Goal: Task Accomplishment & Management: Complete application form

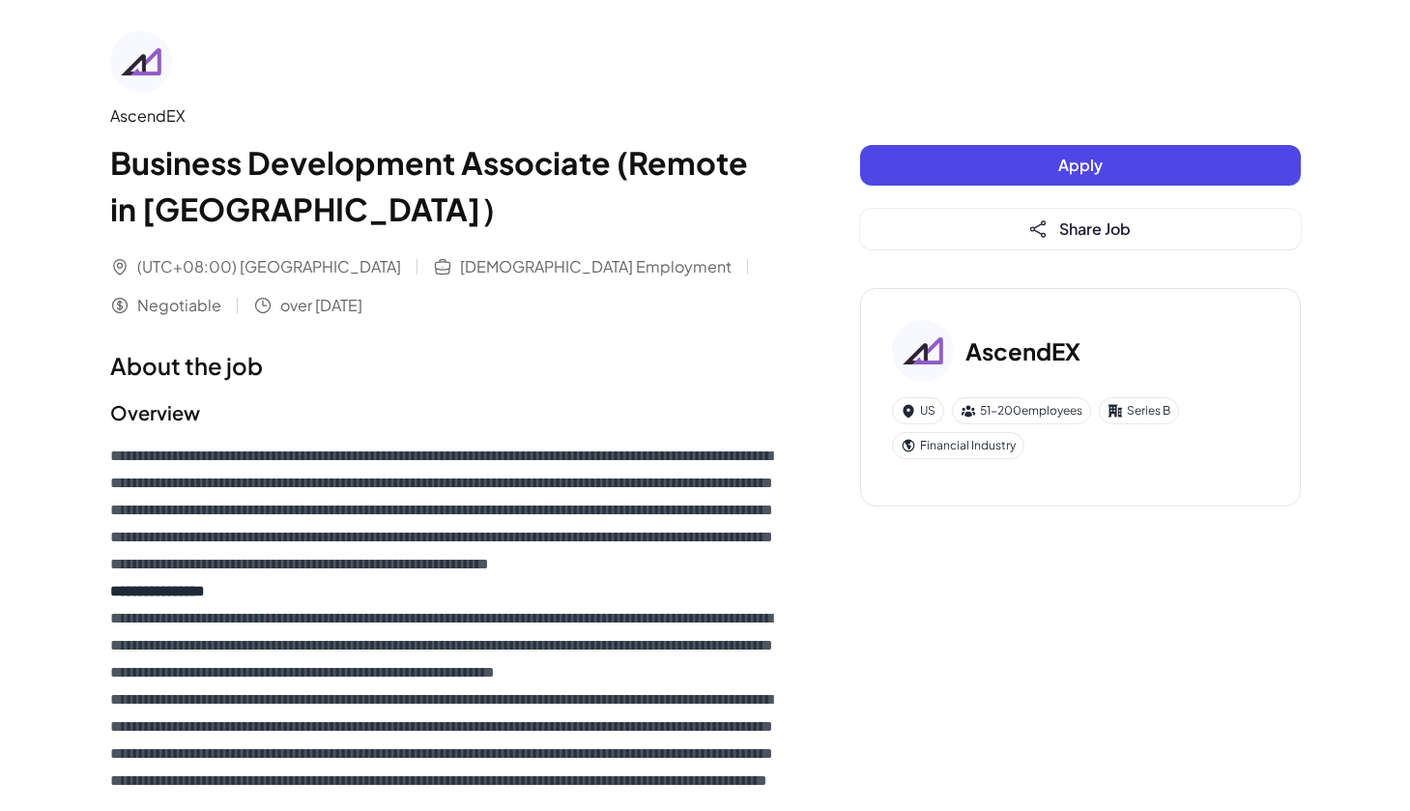
click at [938, 167] on button "Apply" at bounding box center [1080, 165] width 441 height 41
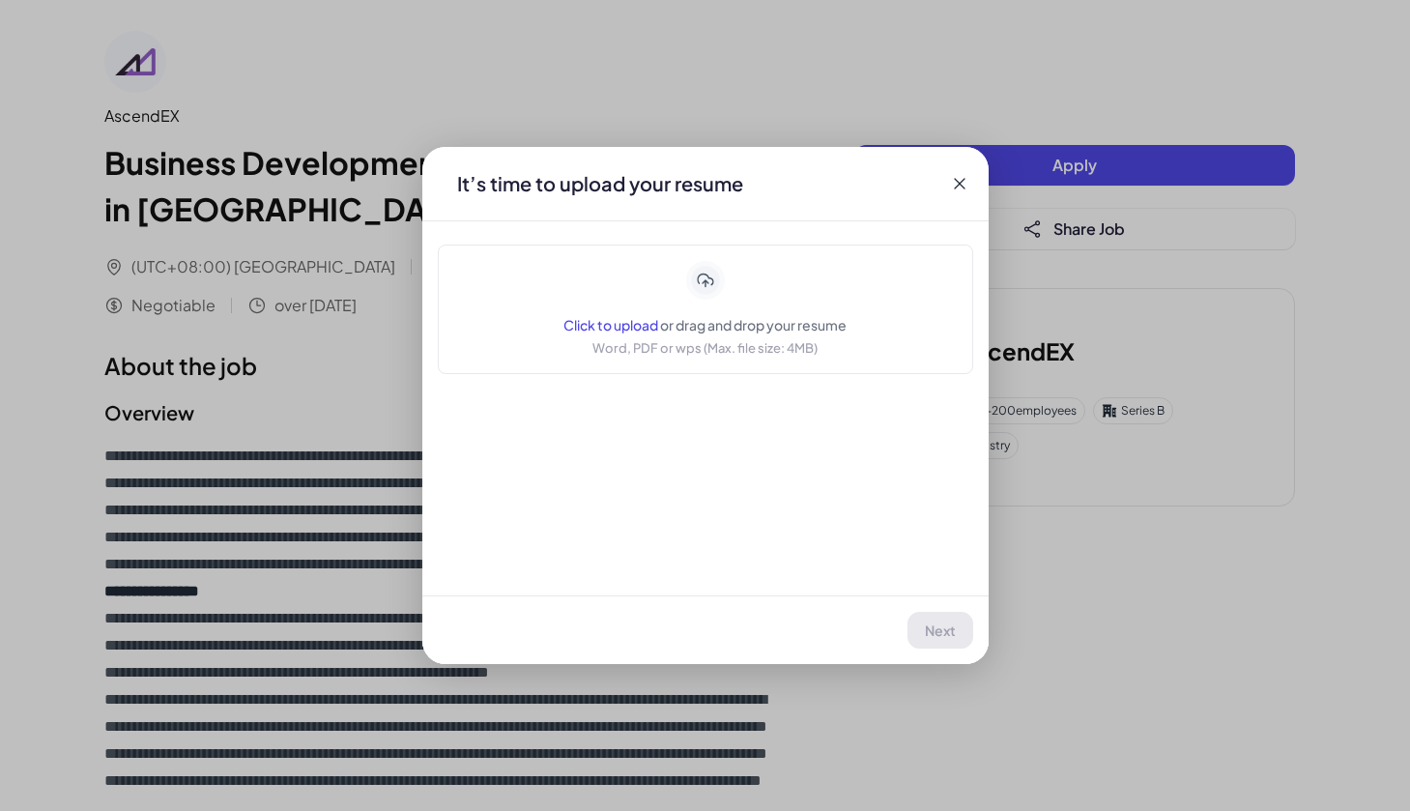
click at [619, 317] on span "Click to upload" at bounding box center [610, 324] width 95 height 17
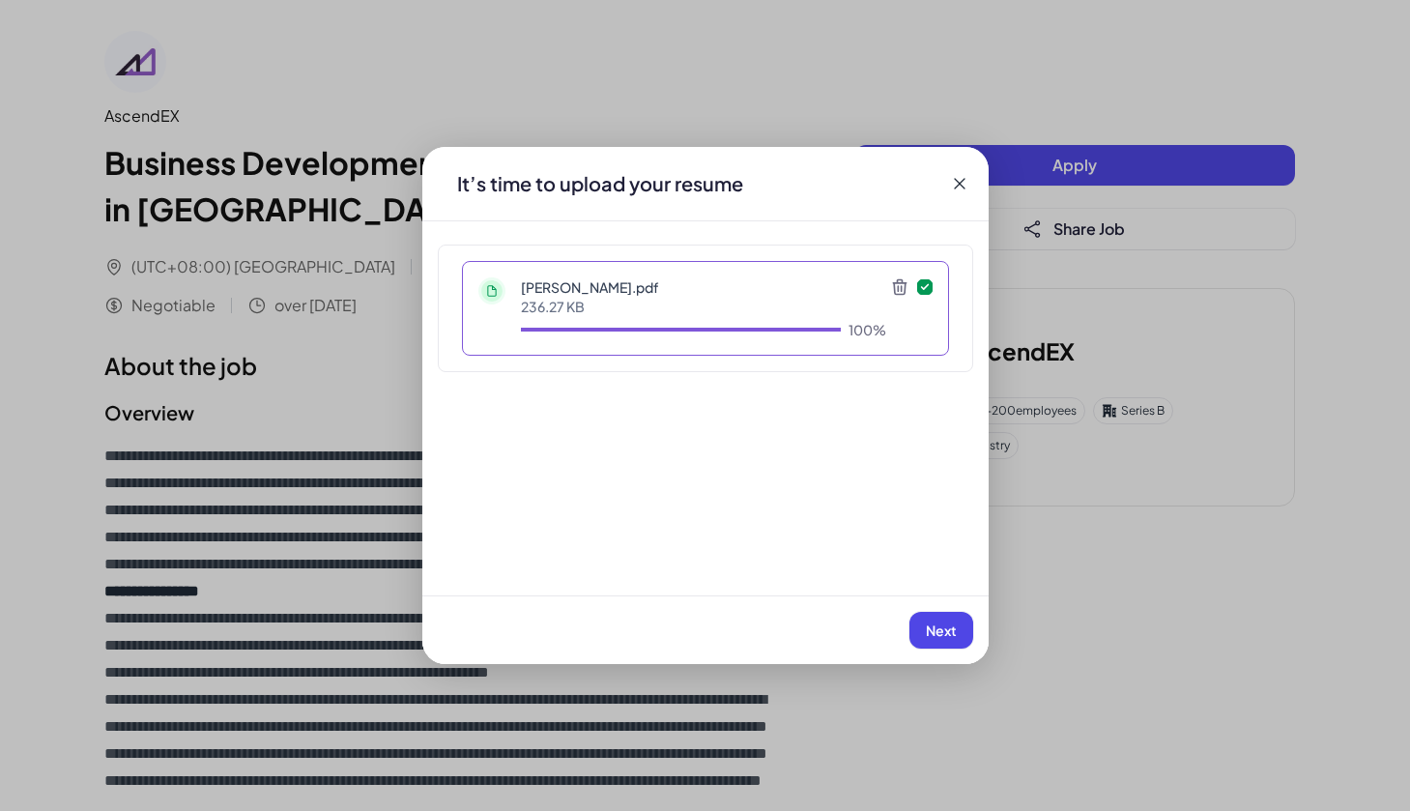
click at [951, 621] on button "Next" at bounding box center [941, 630] width 64 height 37
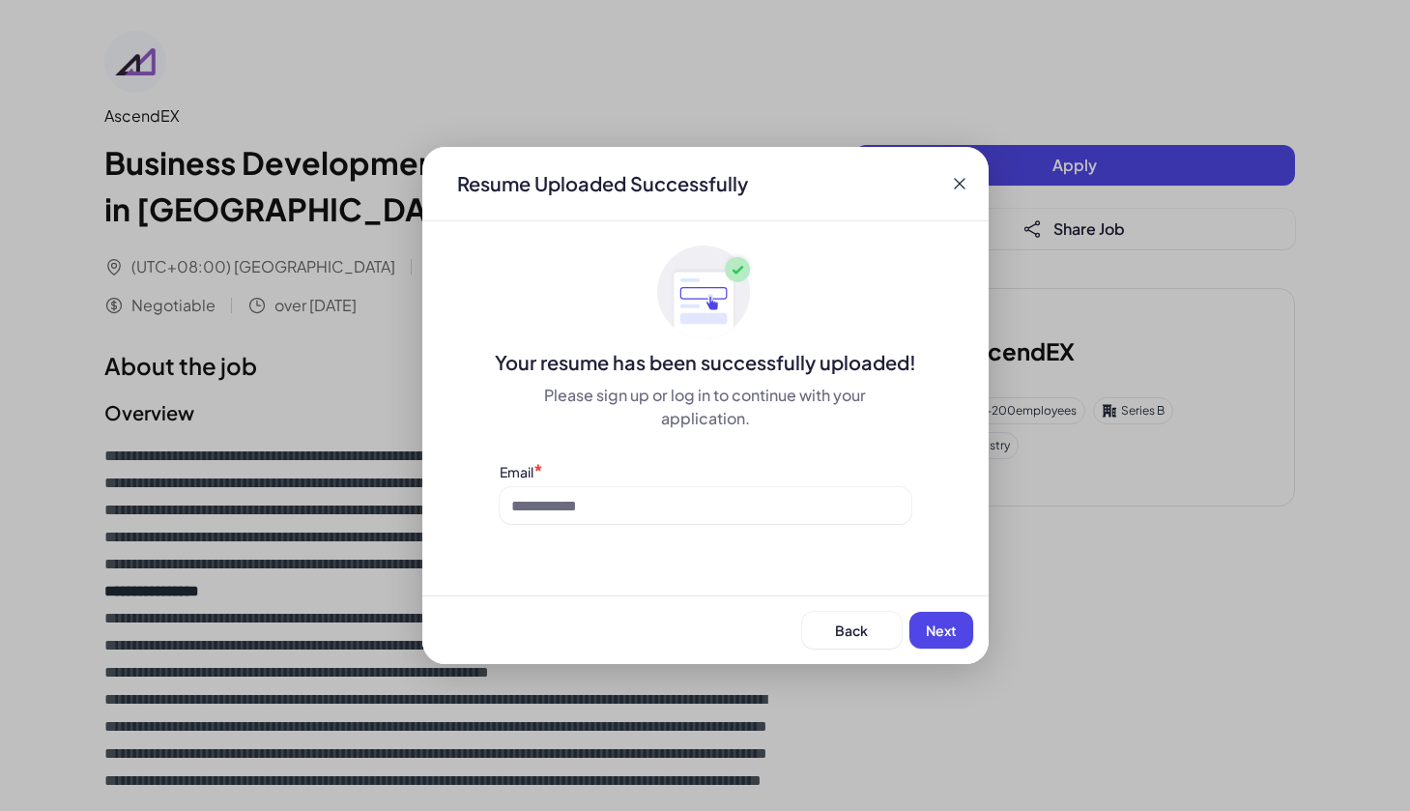
click at [944, 627] on span "Next" at bounding box center [941, 629] width 31 height 17
click at [726, 506] on input at bounding box center [706, 505] width 412 height 37
type input "**********"
click at [934, 627] on span "Next" at bounding box center [941, 629] width 31 height 17
click at [934, 627] on div "Back Next" at bounding box center [705, 629] width 566 height 69
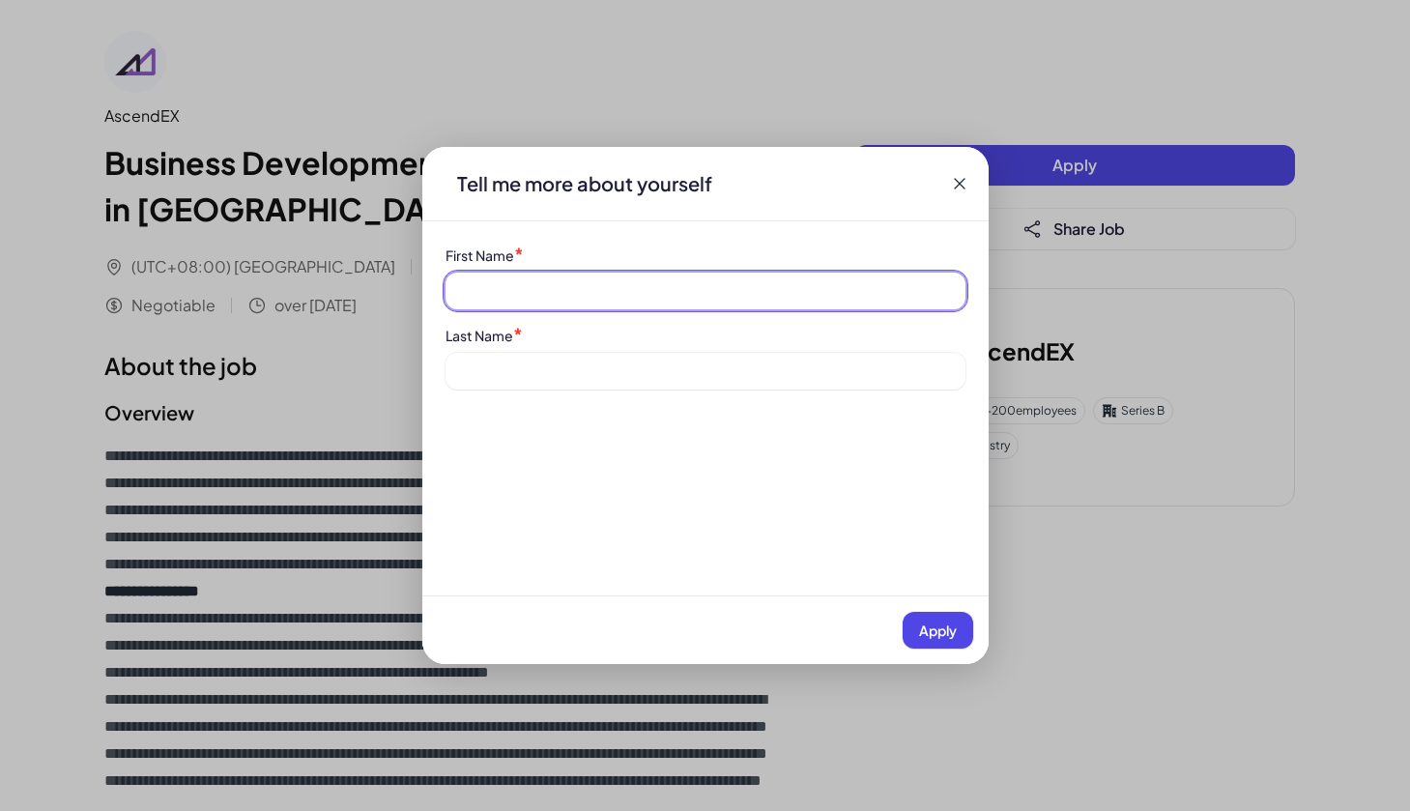
click at [671, 293] on input at bounding box center [706, 291] width 520 height 37
type input "******"
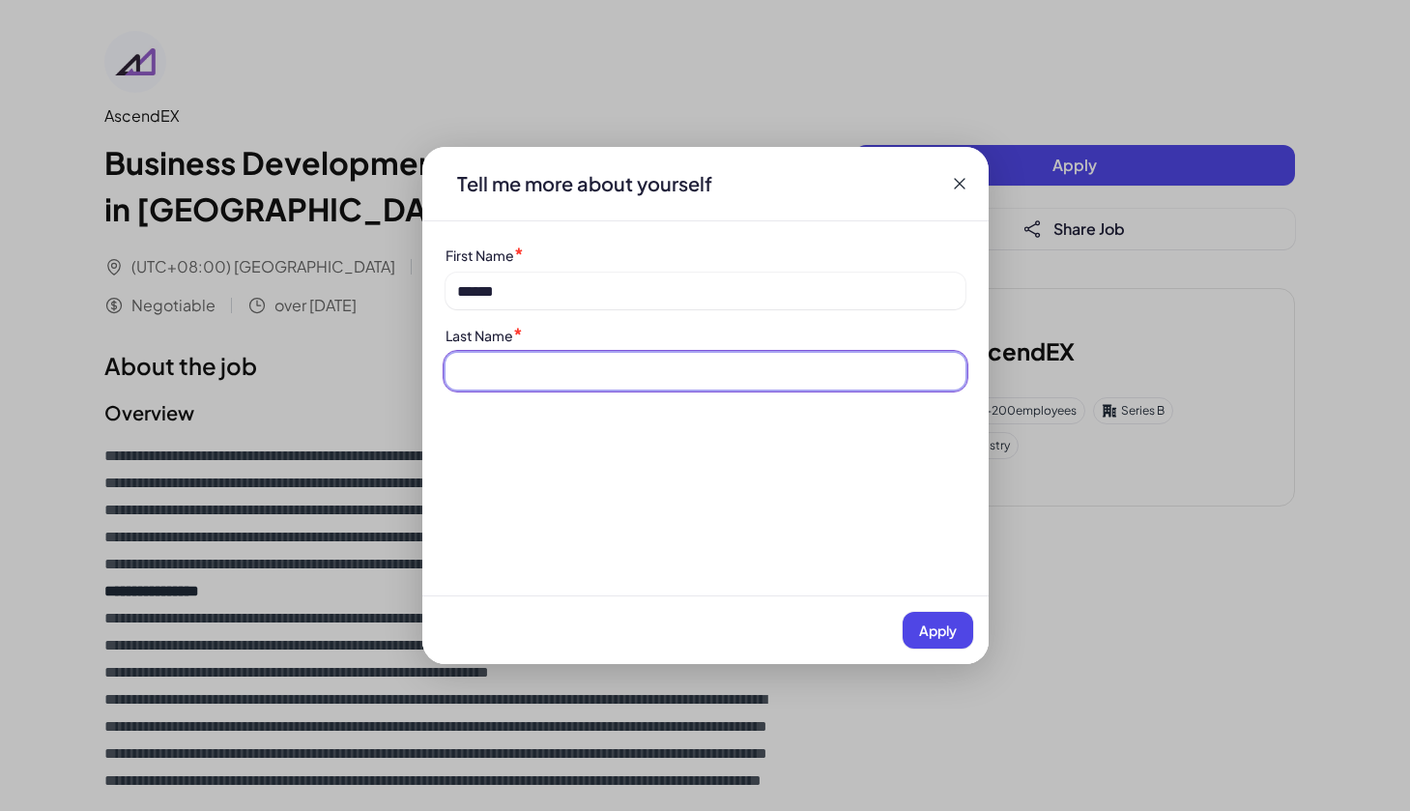
click at [680, 357] on input at bounding box center [706, 371] width 520 height 37
type input "***"
click at [957, 637] on button "Apply" at bounding box center [938, 630] width 71 height 37
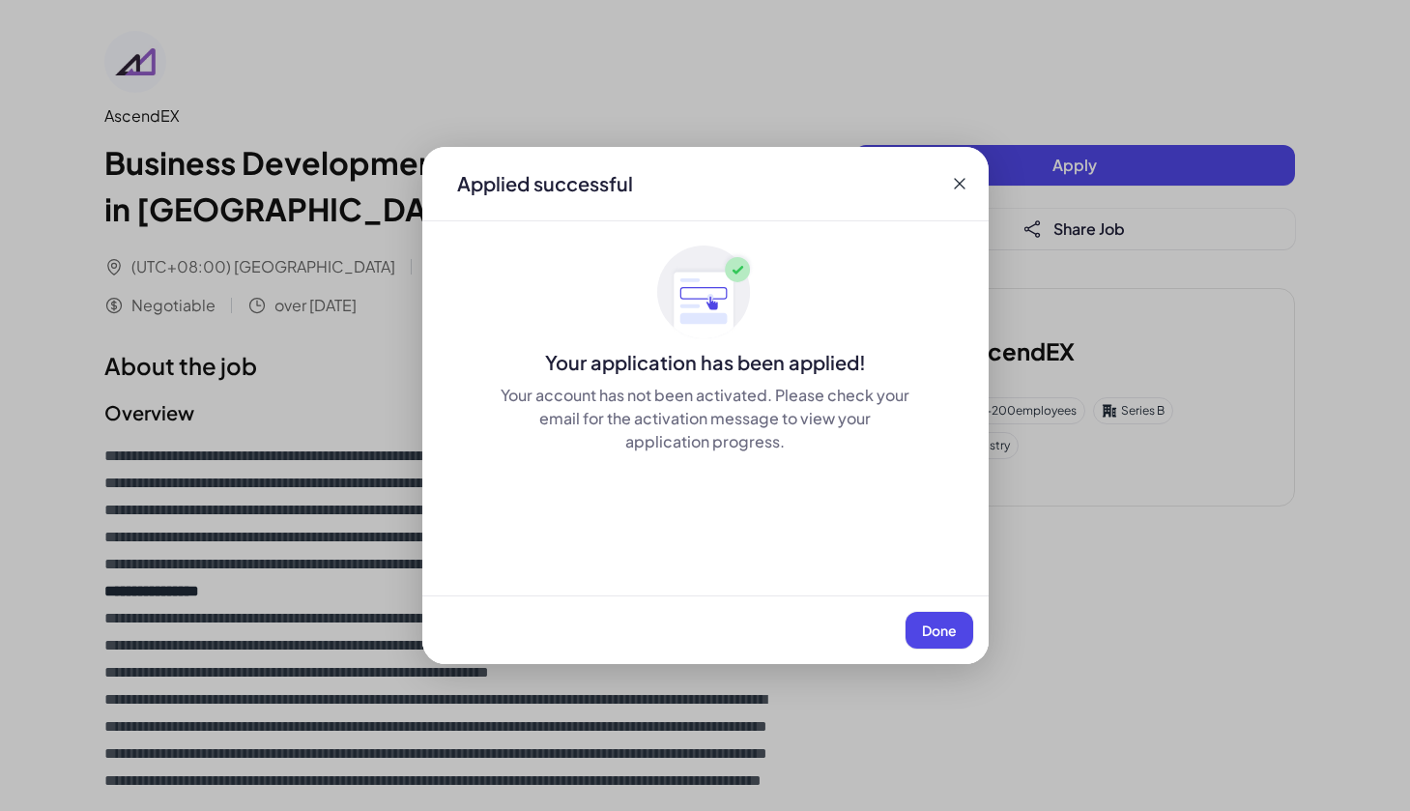
click at [937, 595] on div "Done" at bounding box center [705, 629] width 566 height 69
click at [944, 595] on div "Done" at bounding box center [705, 629] width 566 height 69
click at [951, 621] on span "Done" at bounding box center [939, 629] width 35 height 17
